Goal: Task Accomplishment & Management: Manage account settings

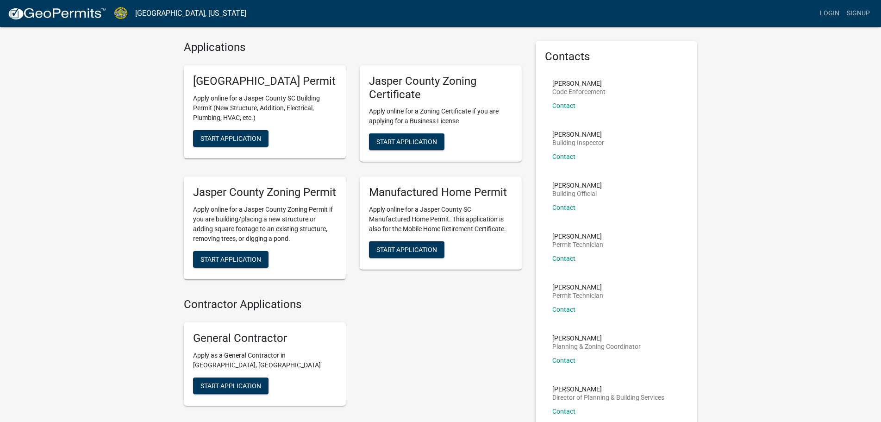
scroll to position [20, 0]
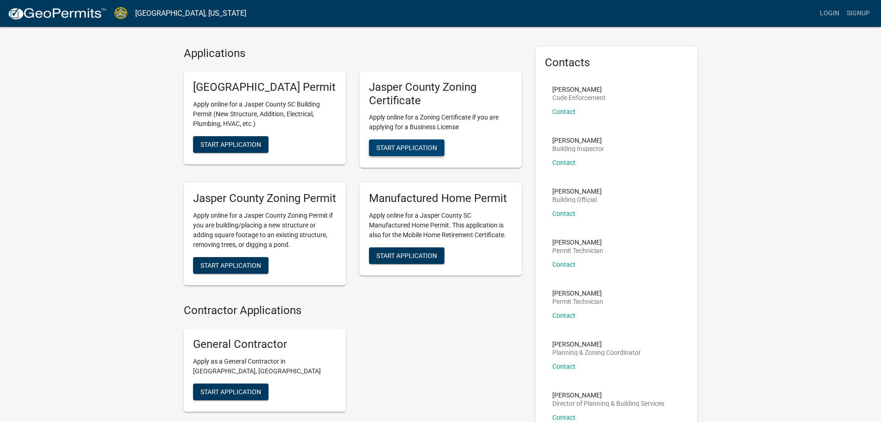
click at [386, 151] on span "Start Application" at bounding box center [407, 147] width 61 height 7
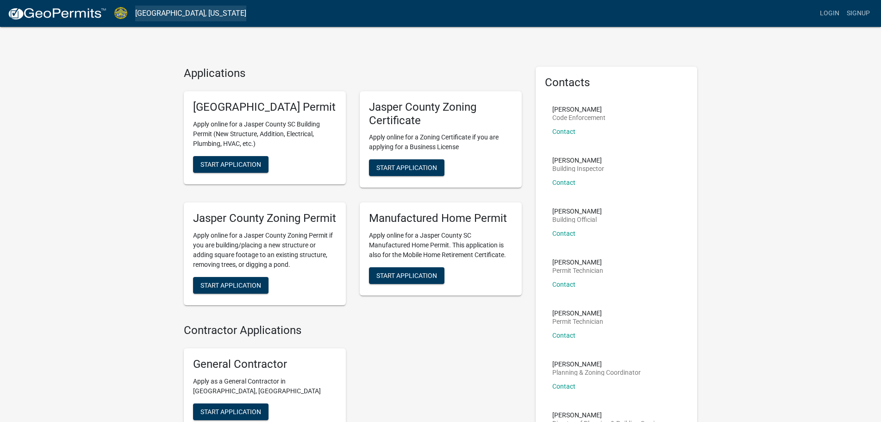
click at [182, 11] on link "[GEOGRAPHIC_DATA], [US_STATE]" at bounding box center [190, 14] width 111 height 16
click at [83, 22] on link at bounding box center [56, 13] width 99 height 19
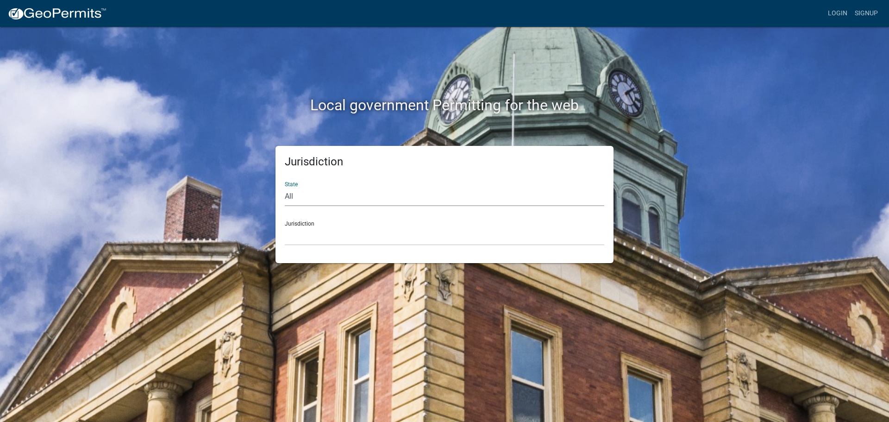
click at [295, 195] on select "All [US_STATE] [US_STATE] [US_STATE] [US_STATE] [US_STATE] [US_STATE] [US_STATE…" at bounding box center [445, 196] width 320 height 19
click at [246, 222] on div "Jurisdiction State All [US_STATE] [US_STATE] [US_STATE] [US_STATE] [US_STATE] […" at bounding box center [445, 204] width 528 height 117
click at [297, 195] on select "All [US_STATE] [US_STATE] [US_STATE] [US_STATE] [US_STATE] [US_STATE] [US_STATE…" at bounding box center [445, 196] width 320 height 19
select select "[US_STATE]"
click at [285, 187] on select "All [US_STATE] [US_STATE] [US_STATE] [US_STATE] [US_STATE] [US_STATE] [US_STATE…" at bounding box center [445, 196] width 320 height 19
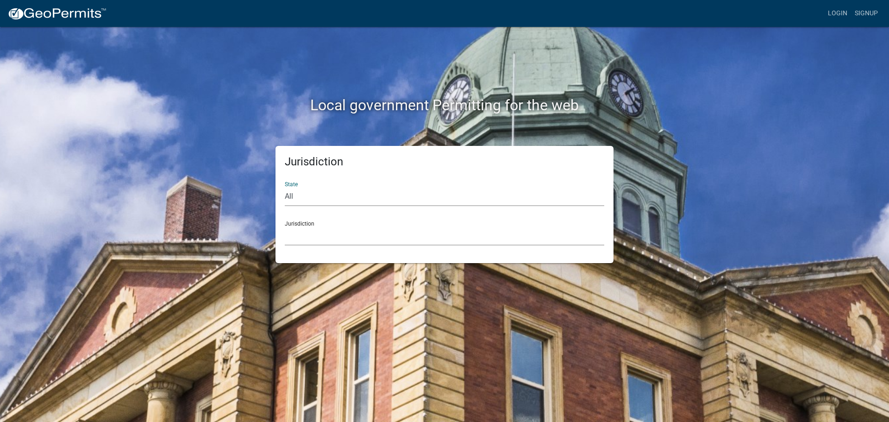
click at [305, 241] on select "[GEOGRAPHIC_DATA], [US_STATE] [GEOGRAPHIC_DATA], [US_STATE]" at bounding box center [445, 235] width 320 height 19
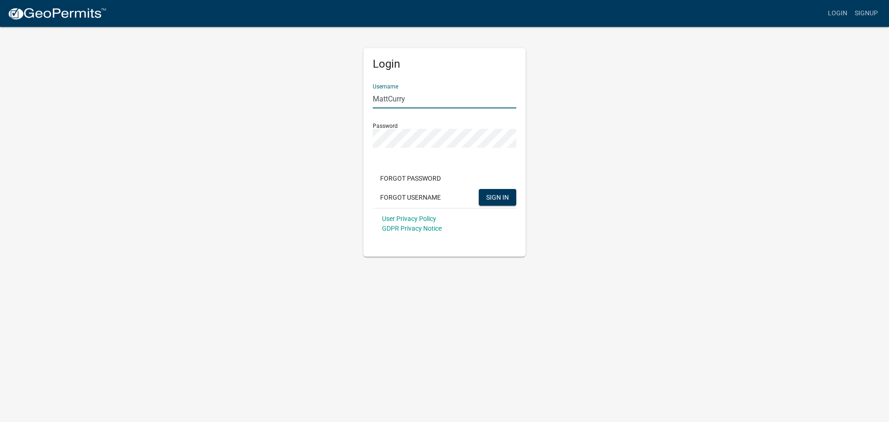
drag, startPoint x: 404, startPoint y: 102, endPoint x: 320, endPoint y: 107, distance: 84.0
click at [320, 107] on div "Login Username MattCurry Password Forgot Password Forgot Username SIGN IN User …" at bounding box center [445, 141] width 528 height 231
paste input "[PERSON_NAME]"
type input "Mark Matousek"
click at [322, 144] on div "Login Username Mark Matousek Password Forgot Password Forgot Username SIGN IN U…" at bounding box center [445, 141] width 528 height 231
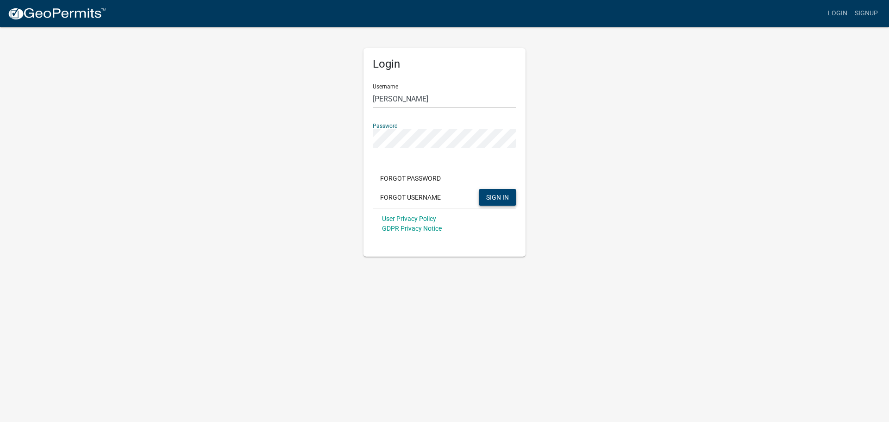
click at [500, 199] on span "SIGN IN" at bounding box center [497, 196] width 23 height 7
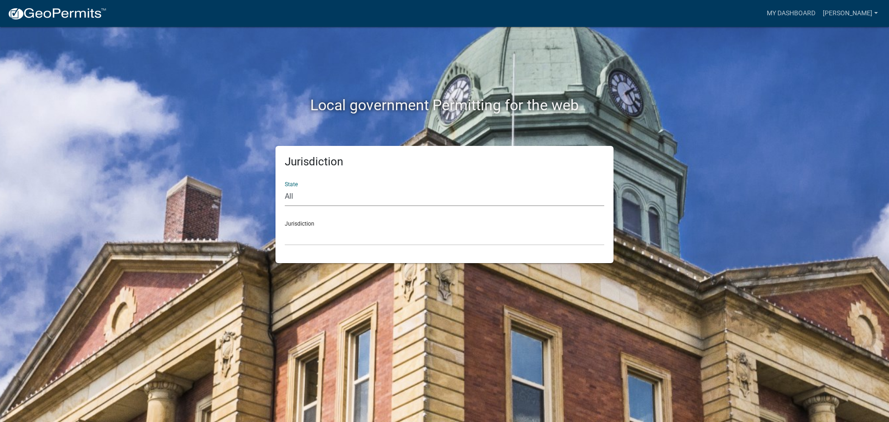
drag, startPoint x: 298, startPoint y: 196, endPoint x: 309, endPoint y: 200, distance: 11.6
click at [298, 196] on select "All Colorado Georgia Indiana Iowa Kansas Minnesota Ohio South Carolina Wisconsin" at bounding box center [445, 196] width 320 height 19
select select "[US_STATE]"
click at [285, 187] on select "All Colorado Georgia Indiana Iowa Kansas Minnesota Ohio South Carolina Wisconsin" at bounding box center [445, 196] width 320 height 19
click at [314, 240] on select "[GEOGRAPHIC_DATA], [US_STATE] [GEOGRAPHIC_DATA], [US_STATE]" at bounding box center [445, 235] width 320 height 19
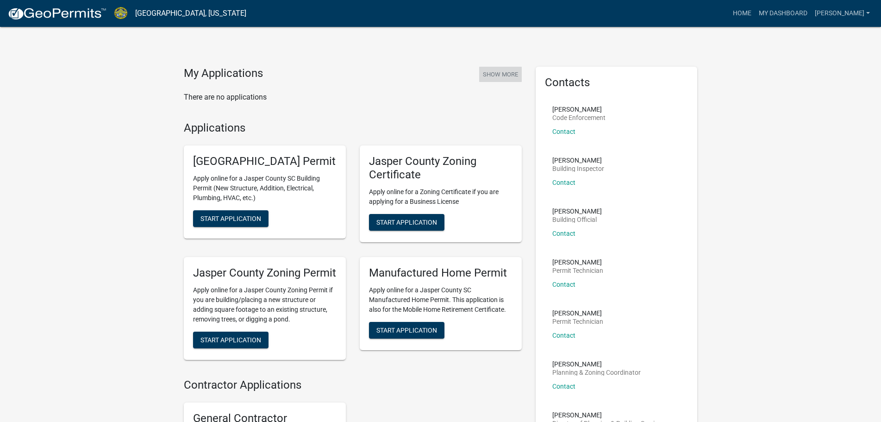
click at [501, 75] on button "Show More" at bounding box center [500, 74] width 43 height 15
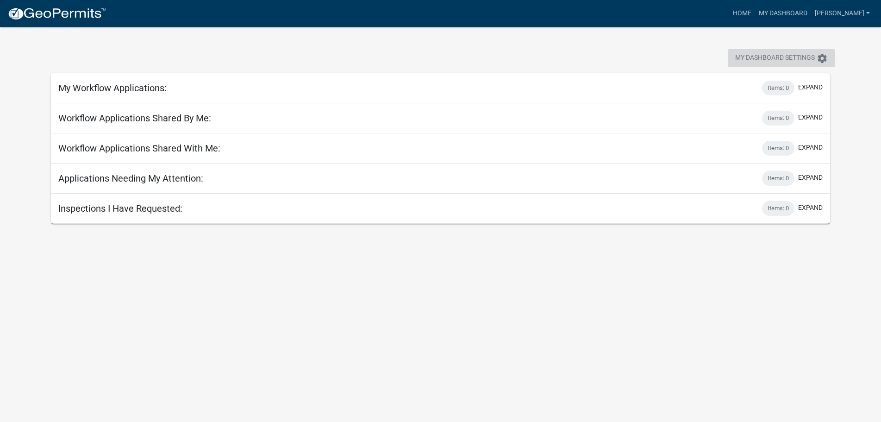
click at [823, 60] on icon "settings" at bounding box center [822, 58] width 11 height 11
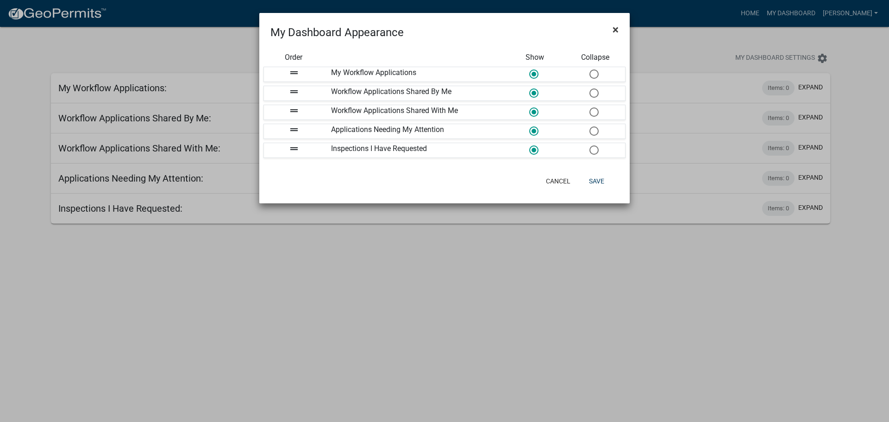
click at [614, 29] on span "×" at bounding box center [616, 29] width 6 height 13
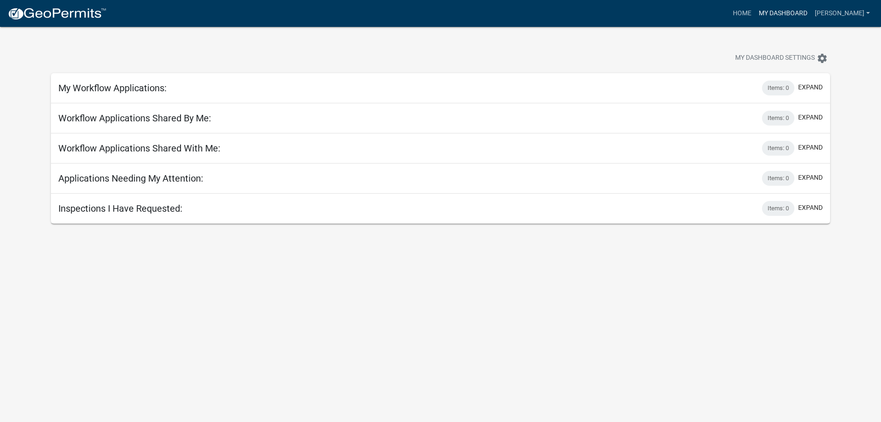
click at [802, 11] on link "My Dashboard" at bounding box center [783, 14] width 56 height 18
click at [741, 14] on link "Home" at bounding box center [743, 14] width 26 height 18
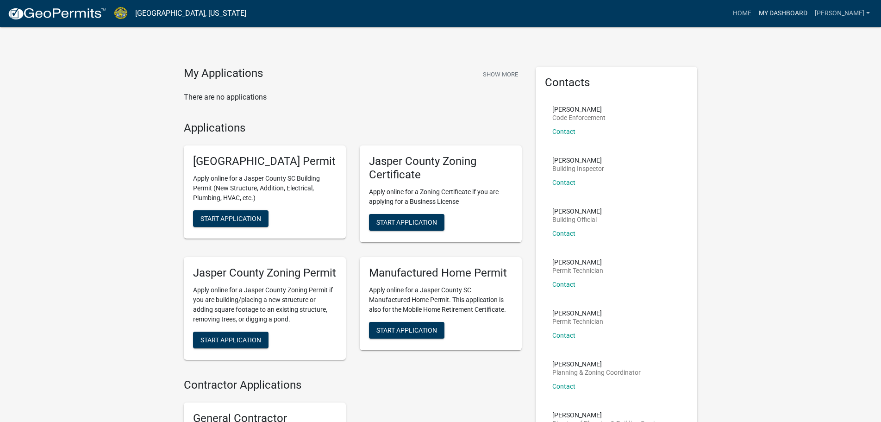
click at [795, 10] on link "My Dashboard" at bounding box center [783, 14] width 56 height 18
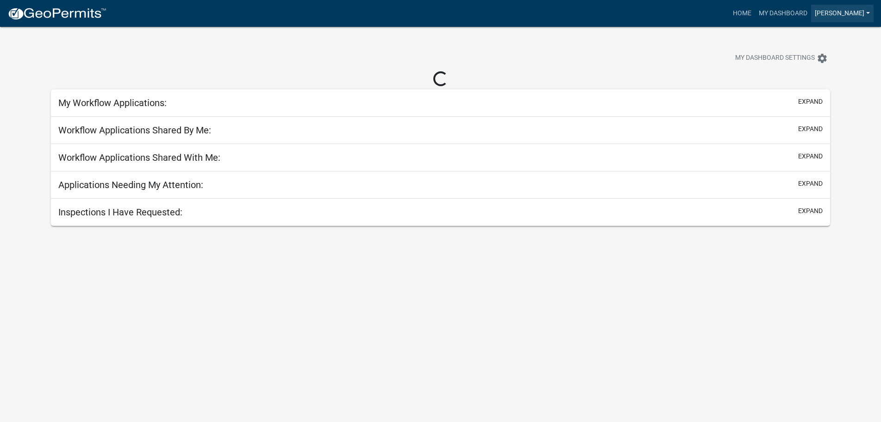
click at [824, 10] on link "Mark Matousek" at bounding box center [842, 14] width 63 height 18
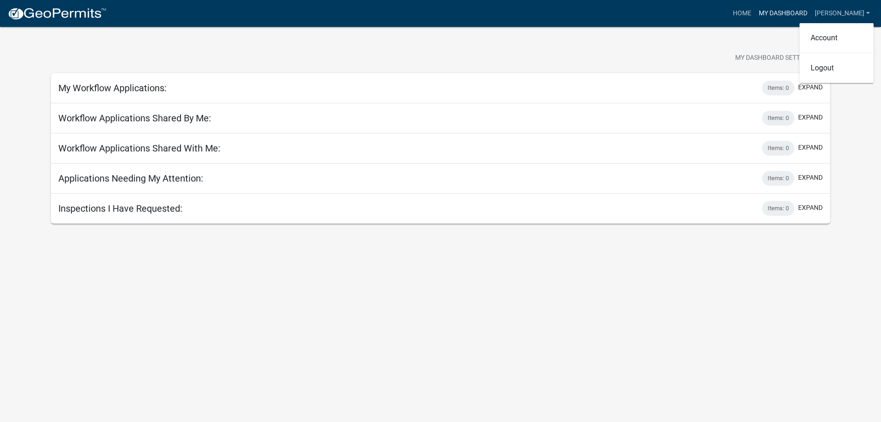
click at [789, 16] on link "My Dashboard" at bounding box center [783, 14] width 56 height 18
click at [820, 13] on link "Mark Matousek" at bounding box center [842, 14] width 63 height 18
click at [836, 62] on link "Logout" at bounding box center [837, 68] width 74 height 22
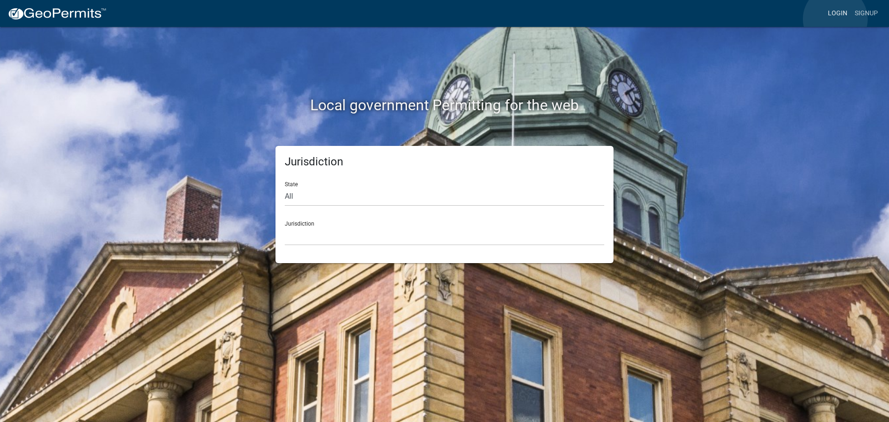
click at [836, 19] on link "Login" at bounding box center [837, 14] width 27 height 18
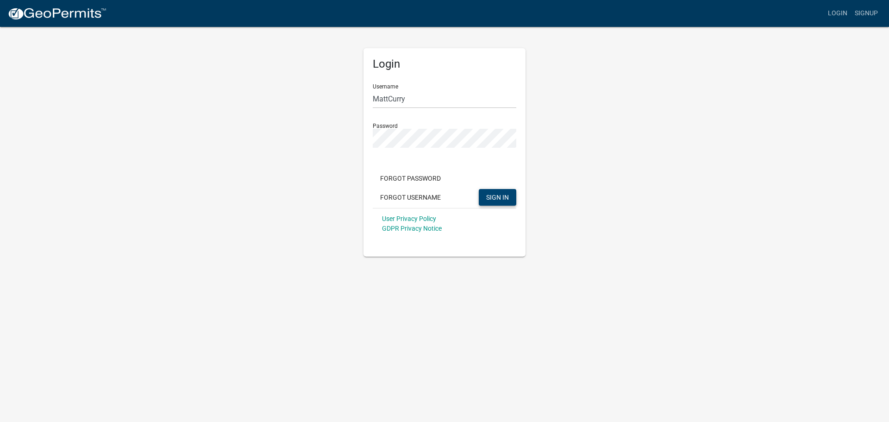
click at [508, 201] on span "SIGN IN" at bounding box center [497, 196] width 23 height 7
